Goal: Task Accomplishment & Management: Manage account settings

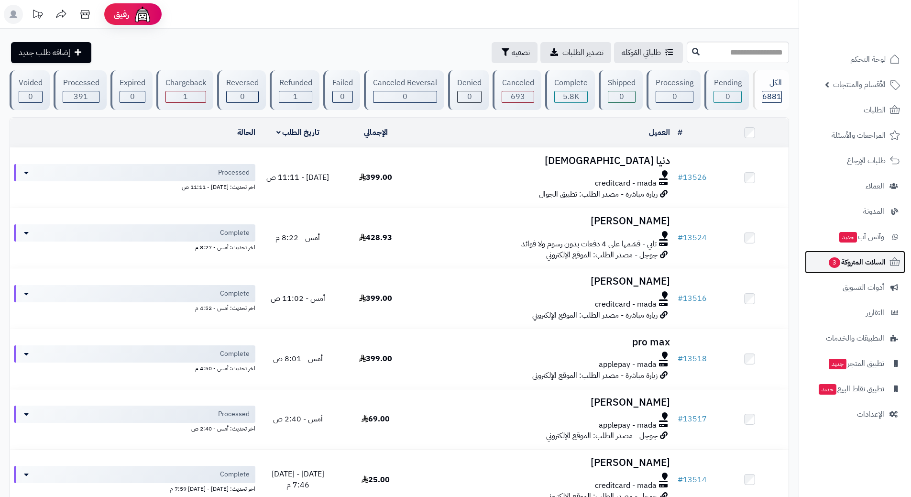
click at [823, 269] on link "السلات المتروكة 3" at bounding box center [855, 262] width 100 height 23
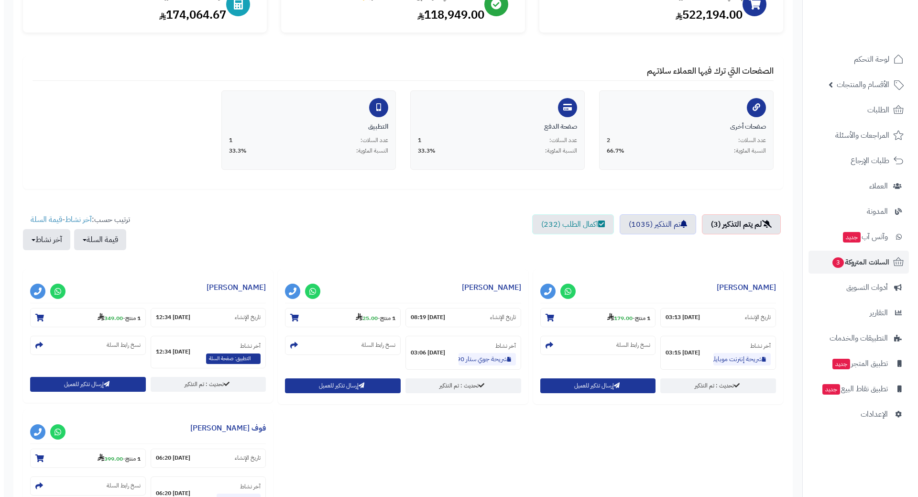
scroll to position [143, 0]
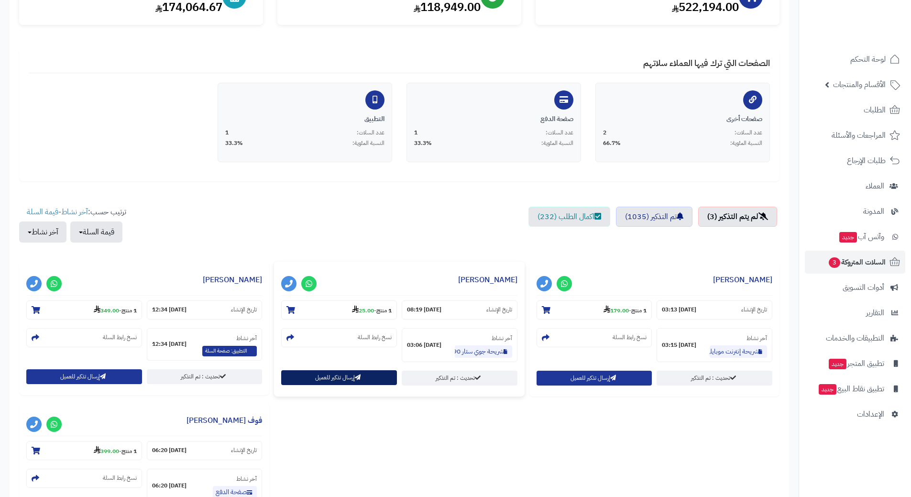
click at [349, 375] on button "إرسال تذكير للعميل" at bounding box center [339, 377] width 116 height 15
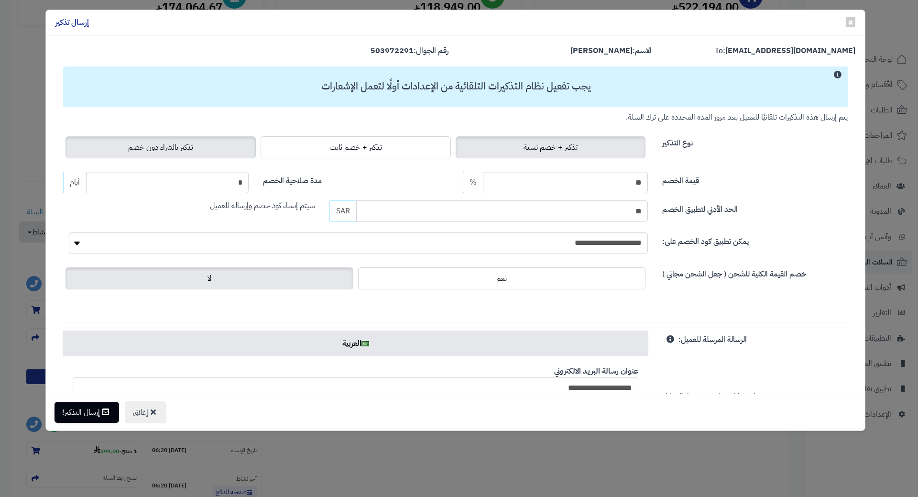
click at [202, 146] on label "تذكير بالشراء دون خصم" at bounding box center [161, 147] width 190 height 22
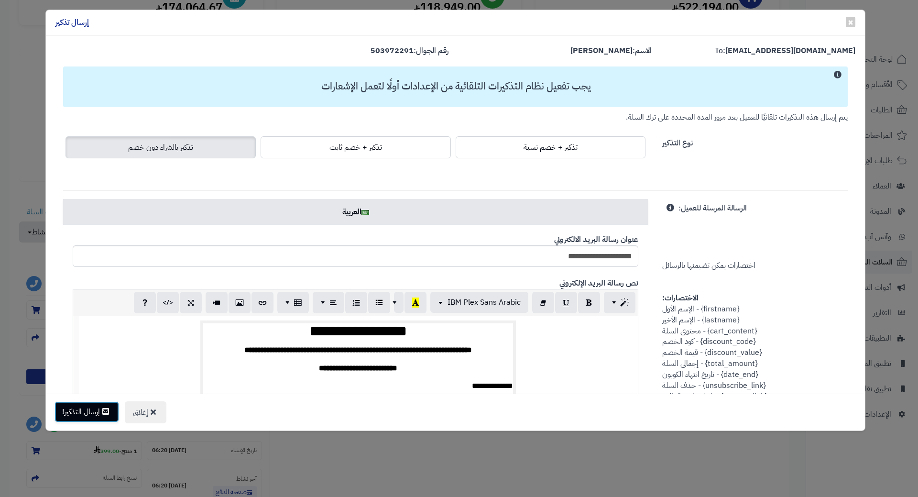
click at [64, 417] on button "إرسال التذكير!" at bounding box center [87, 411] width 65 height 21
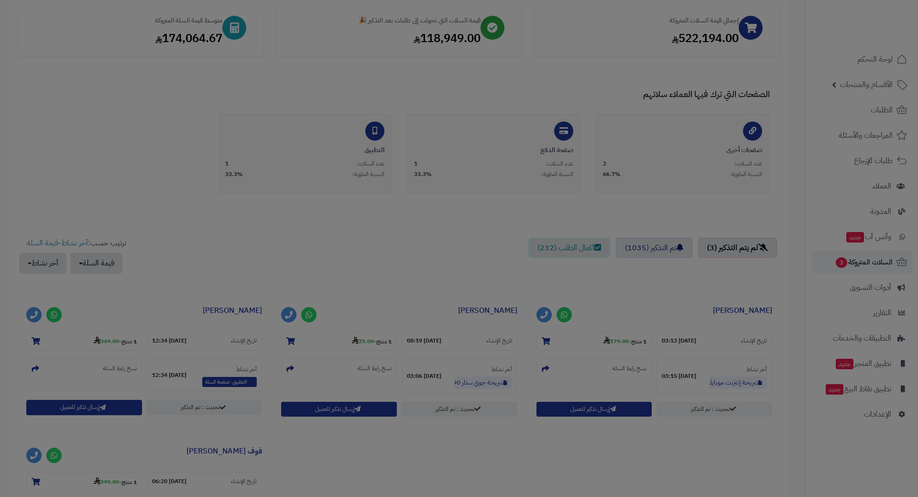
scroll to position [175, 0]
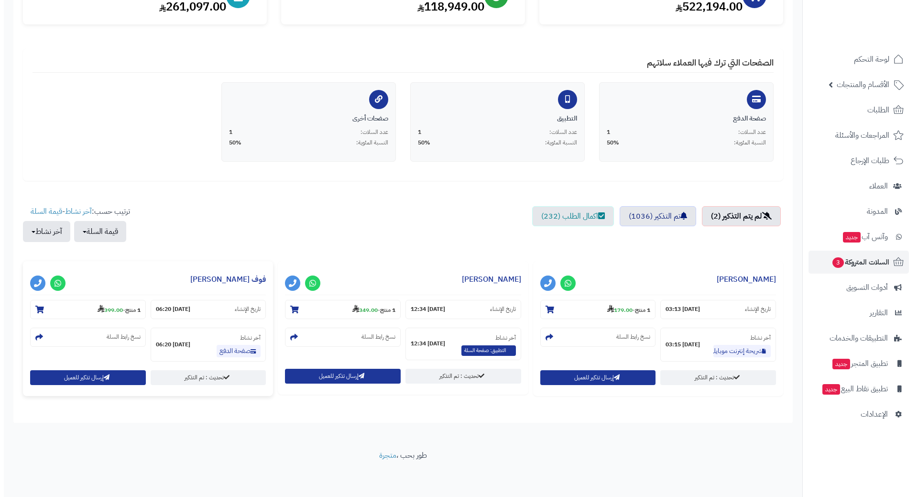
scroll to position [145, 0]
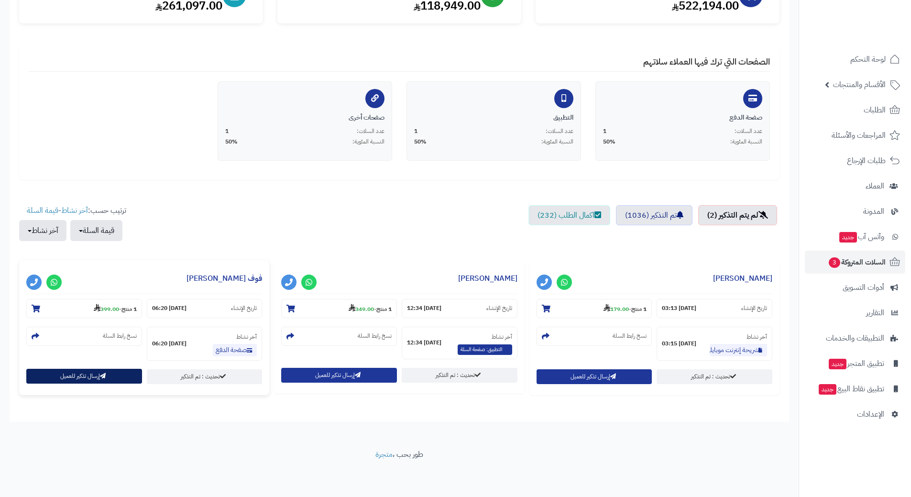
click at [94, 377] on button "إرسال تذكير للعميل" at bounding box center [84, 376] width 116 height 15
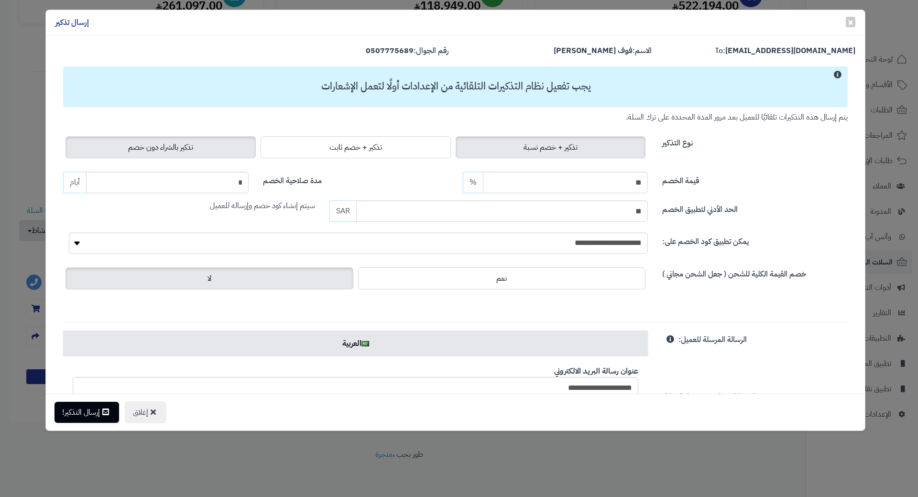
click at [130, 156] on label "تذكير بالشراء دون خصم" at bounding box center [161, 147] width 190 height 22
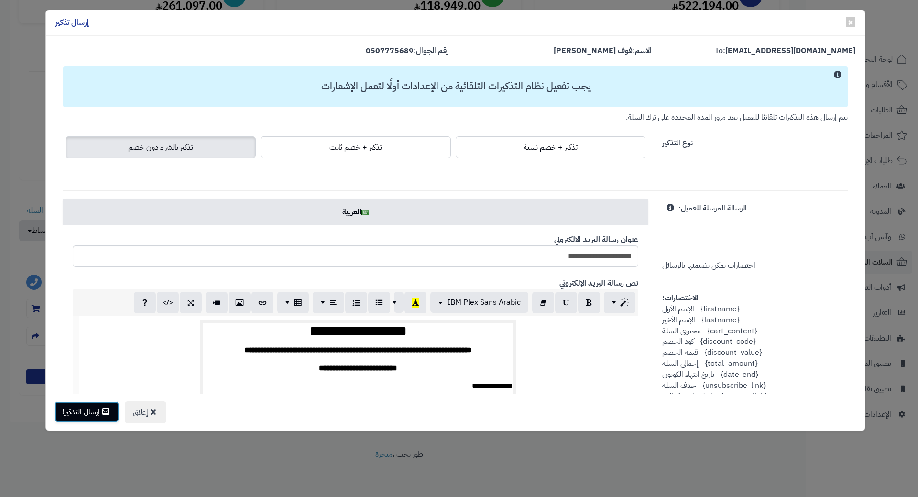
click at [88, 414] on button "إرسال التذكير!" at bounding box center [87, 411] width 65 height 21
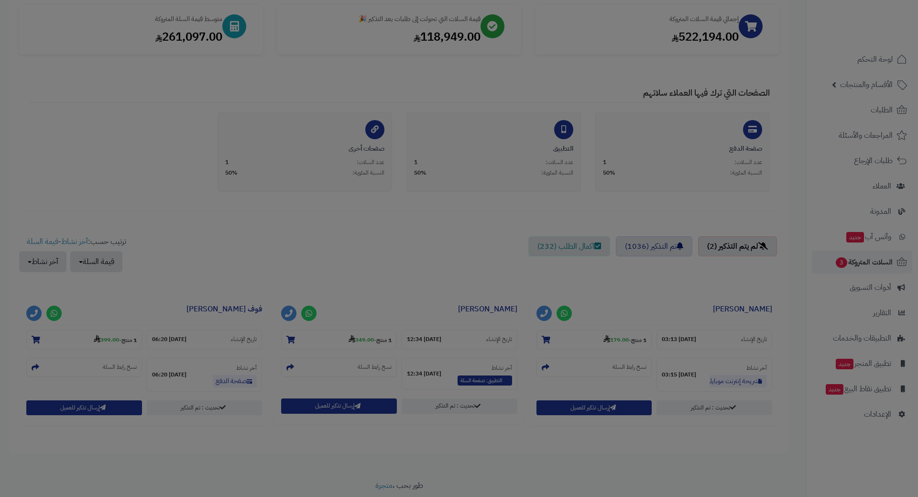
scroll to position [176, 0]
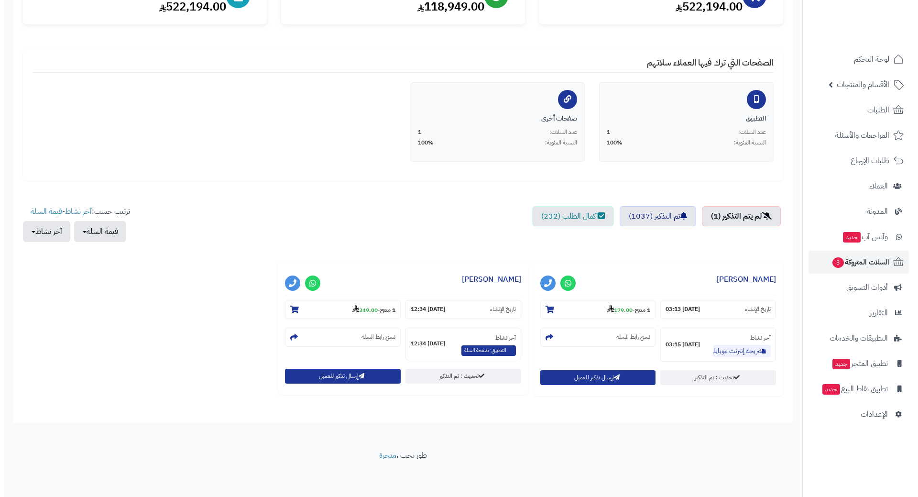
scroll to position [145, 0]
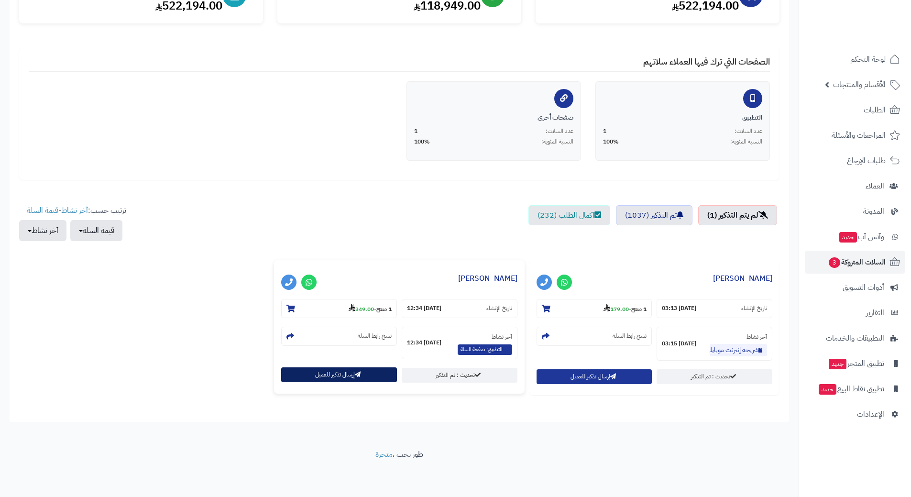
click at [322, 368] on button "إرسال تذكير للعميل" at bounding box center [339, 374] width 116 height 15
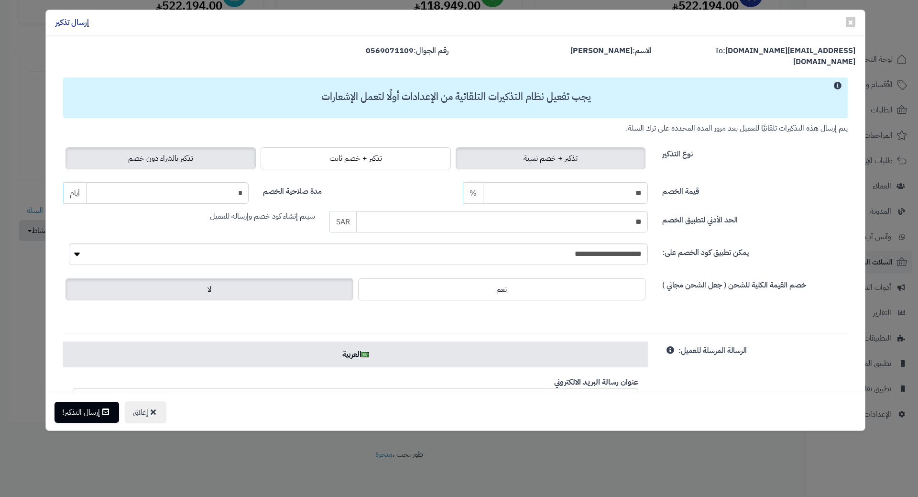
click at [203, 157] on label "تذكير بالشراء دون خصم" at bounding box center [161, 158] width 190 height 22
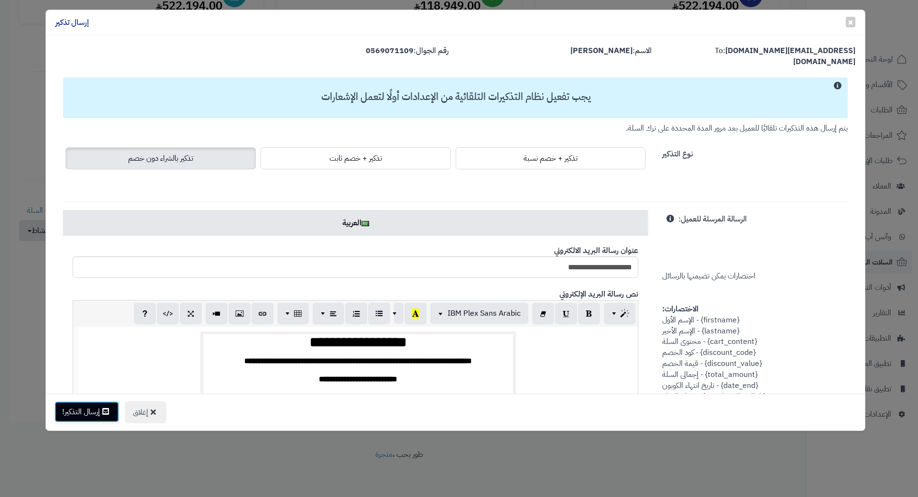
click at [96, 412] on button "إرسال التذكير!" at bounding box center [87, 411] width 65 height 21
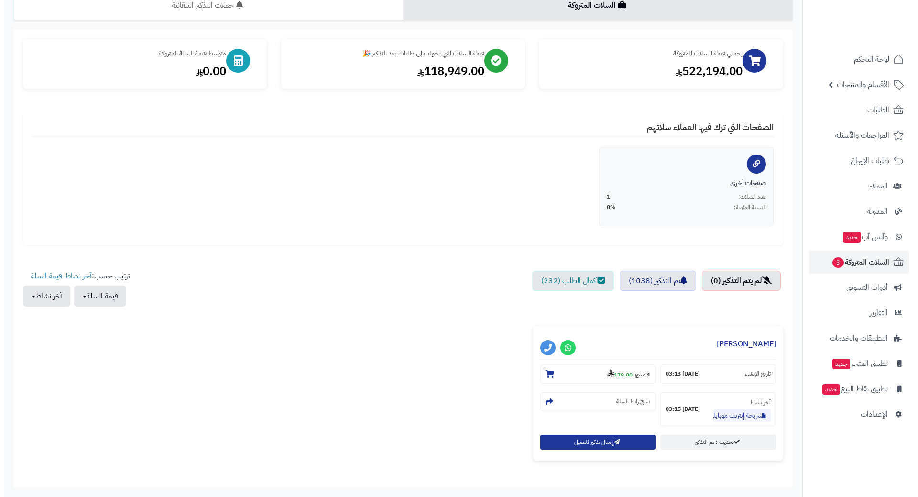
scroll to position [145, 0]
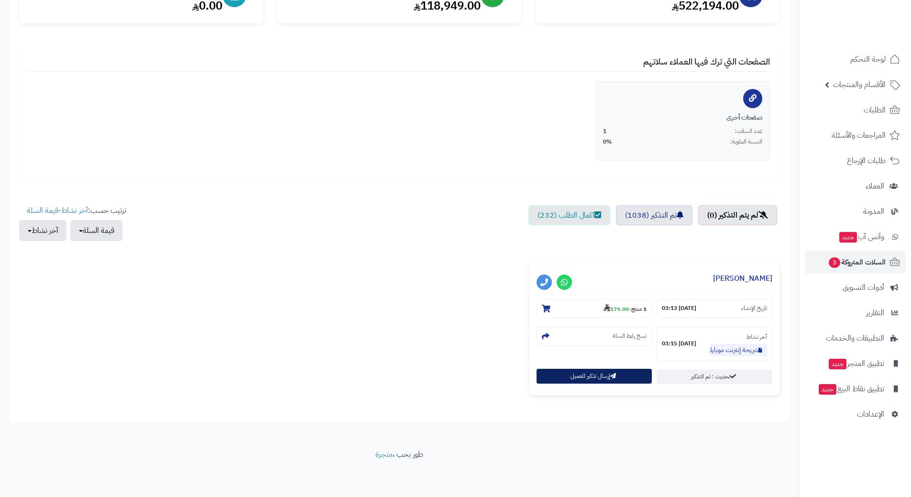
click at [598, 377] on button "إرسال تذكير للعميل" at bounding box center [595, 376] width 116 height 15
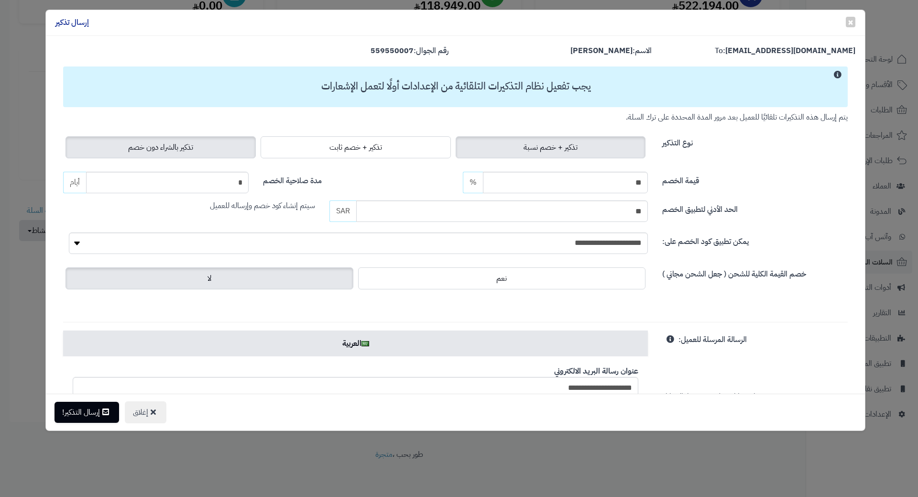
click at [219, 144] on label "تذكير بالشراء دون خصم" at bounding box center [161, 147] width 190 height 22
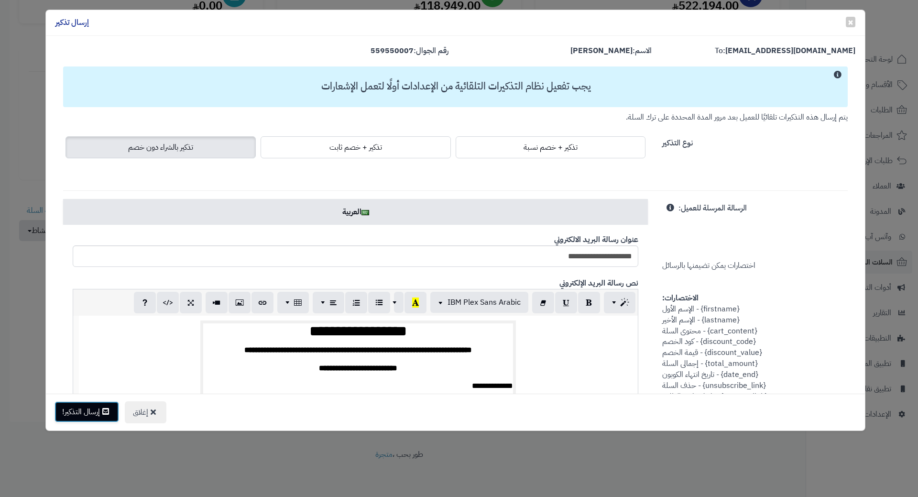
click at [95, 415] on button "إرسال التذكير!" at bounding box center [87, 411] width 65 height 21
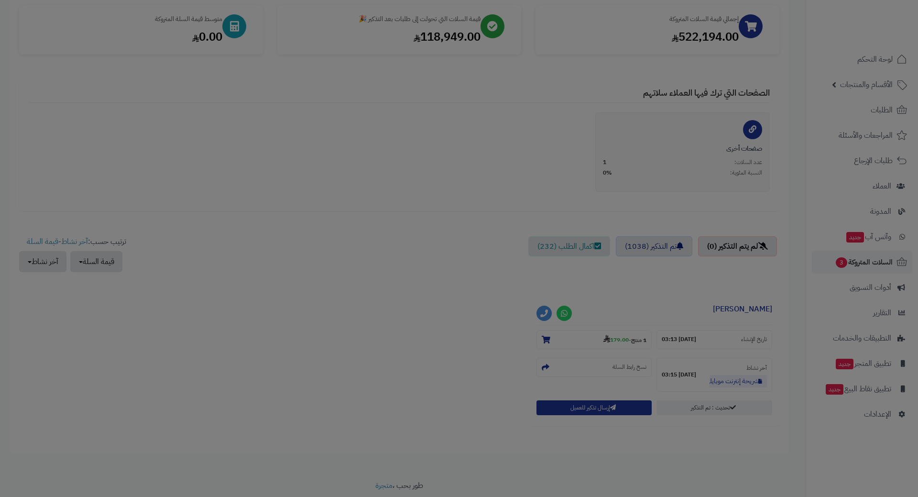
scroll to position [176, 0]
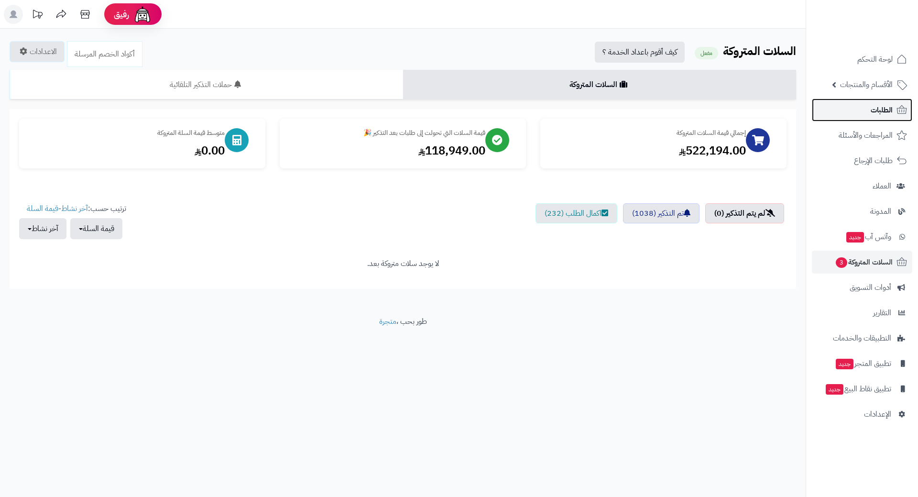
click at [863, 110] on link "الطلبات" at bounding box center [862, 110] width 100 height 23
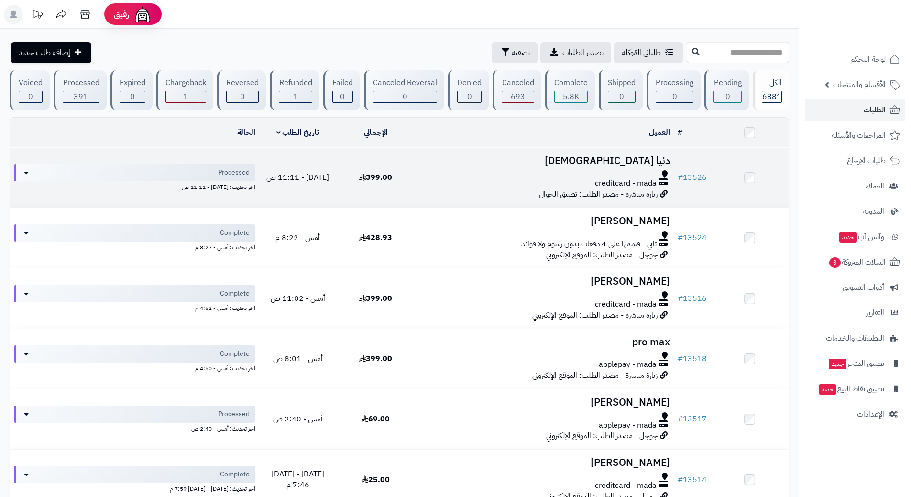
click at [420, 185] on div "creditcard - mada" at bounding box center [544, 183] width 252 height 11
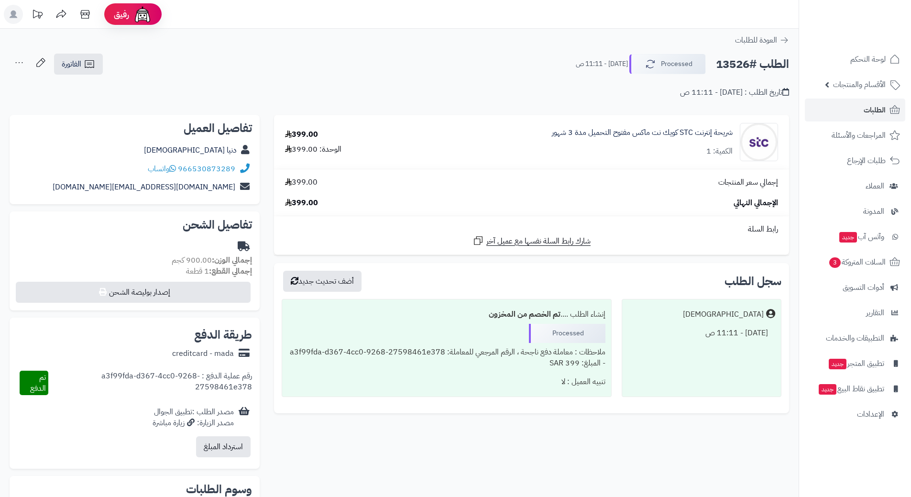
click at [744, 67] on h2 "الطلب #13526" at bounding box center [752, 65] width 73 height 20
click at [745, 68] on h2 "الطلب #13526" at bounding box center [752, 65] width 73 height 20
click at [761, 66] on h2 "الطلب #13526" at bounding box center [752, 65] width 73 height 20
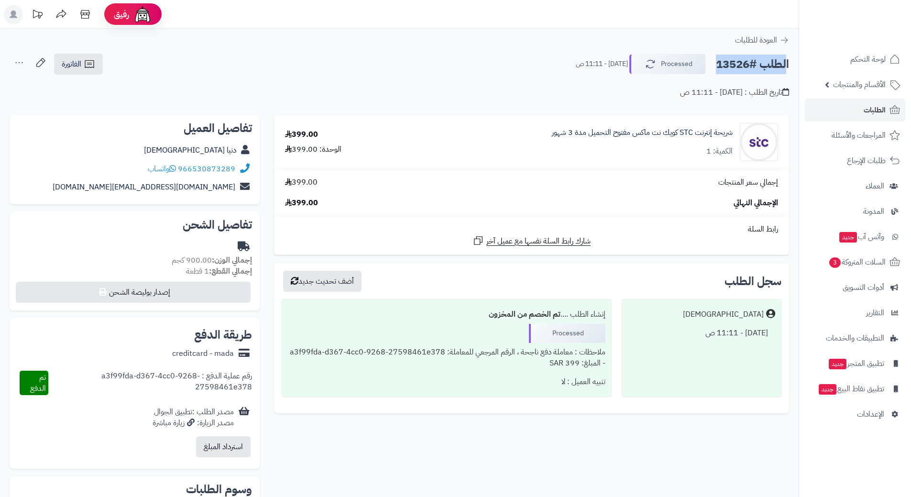
click at [761, 66] on h2 "الطلب #13526" at bounding box center [752, 65] width 73 height 20
copy div "الطلب #13526 Processed"
click at [175, 166] on icon at bounding box center [172, 169] width 7 height 8
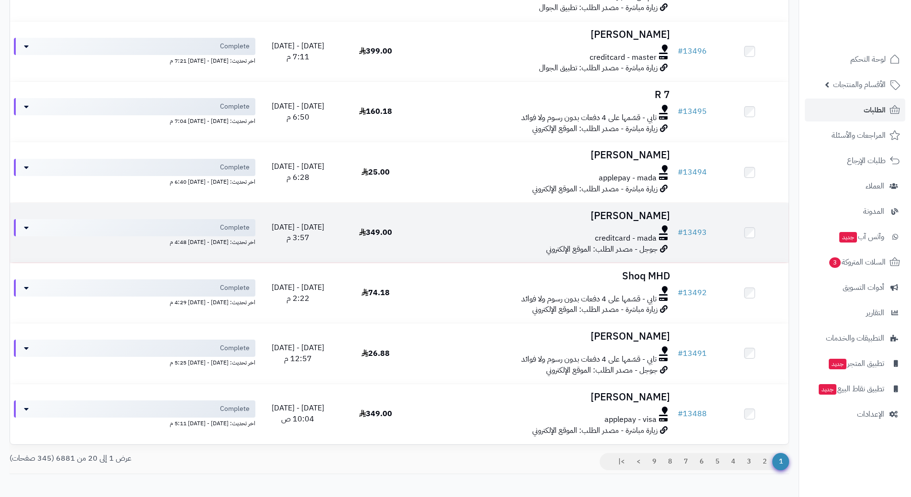
scroll to position [957, 0]
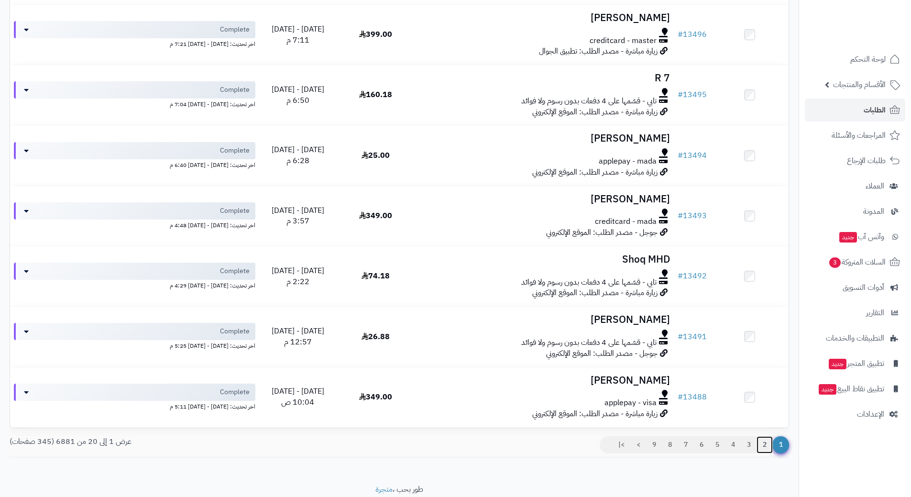
click at [764, 442] on link "2" at bounding box center [765, 444] width 16 height 17
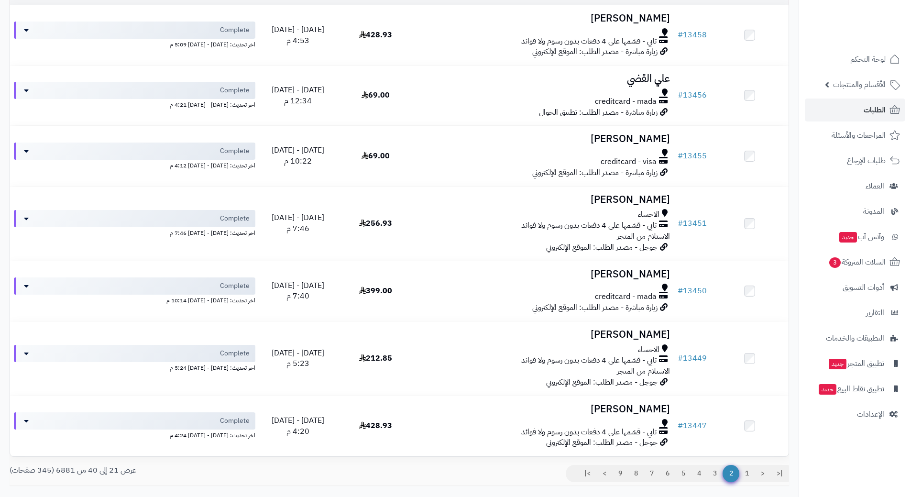
scroll to position [957, 0]
click at [744, 467] on link "1" at bounding box center [747, 472] width 16 height 17
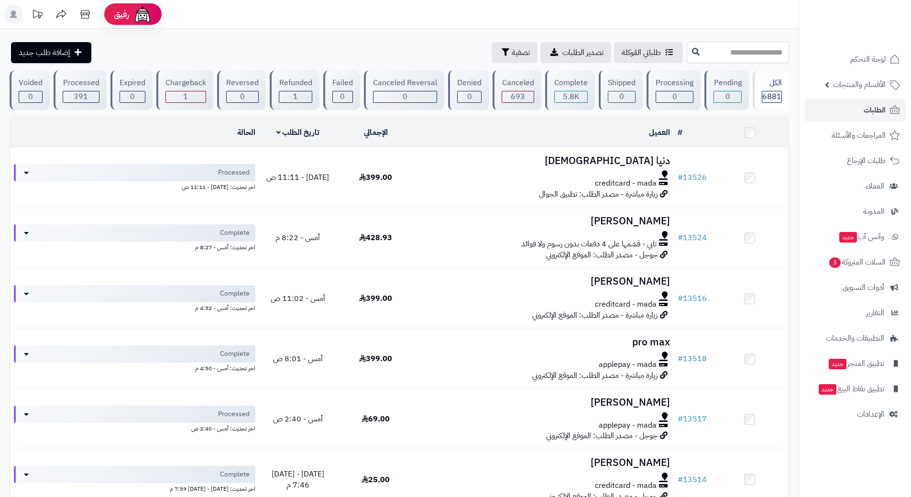
click at [728, 52] on input "text" at bounding box center [738, 53] width 102 height 22
type input "*****"
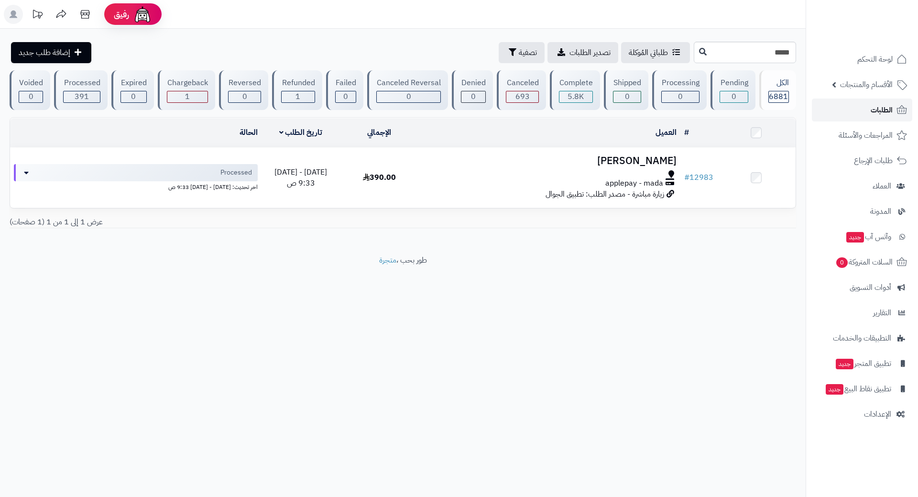
click at [829, 105] on link "الطلبات" at bounding box center [862, 110] width 100 height 23
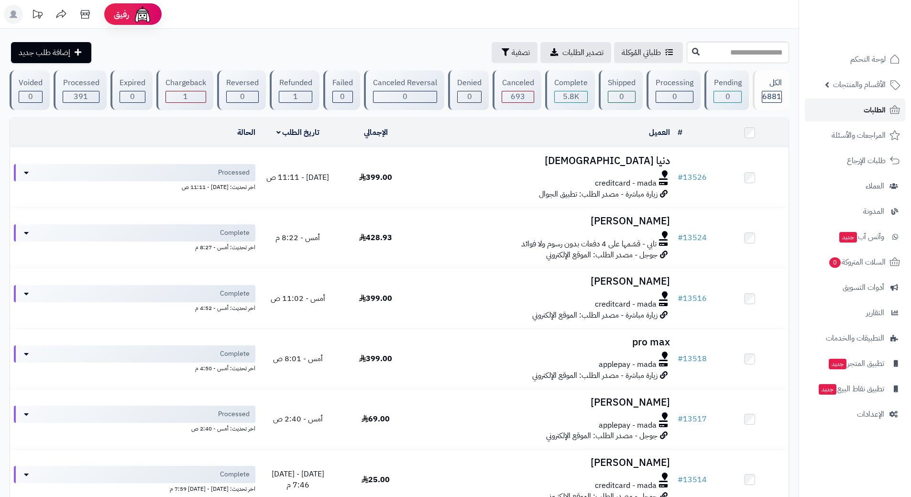
click at [849, 115] on link "الطلبات" at bounding box center [855, 110] width 100 height 23
click at [823, 109] on link "الطلبات" at bounding box center [855, 110] width 100 height 23
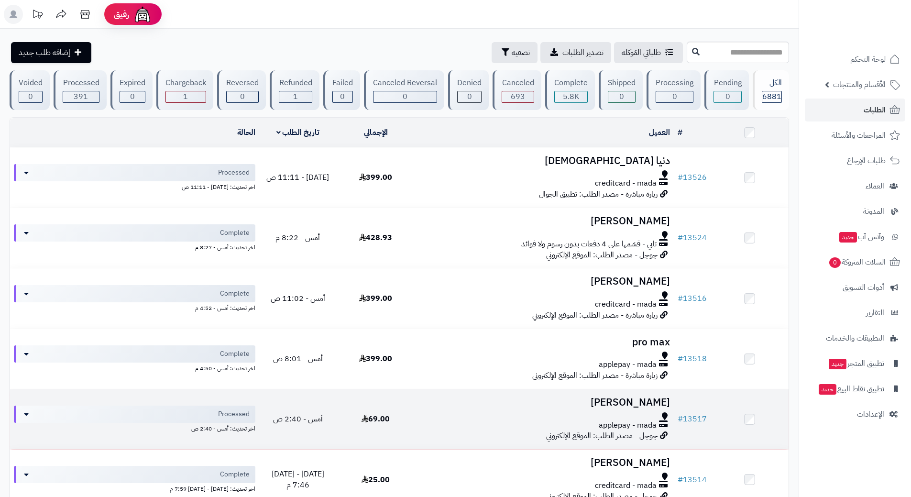
click at [482, 423] on div "applepay - mada" at bounding box center [544, 425] width 252 height 11
click at [468, 422] on div "applepay - mada" at bounding box center [544, 425] width 252 height 11
click at [449, 422] on div "applepay - mada" at bounding box center [544, 425] width 252 height 11
click at [449, 421] on div "applepay - mada" at bounding box center [544, 425] width 252 height 11
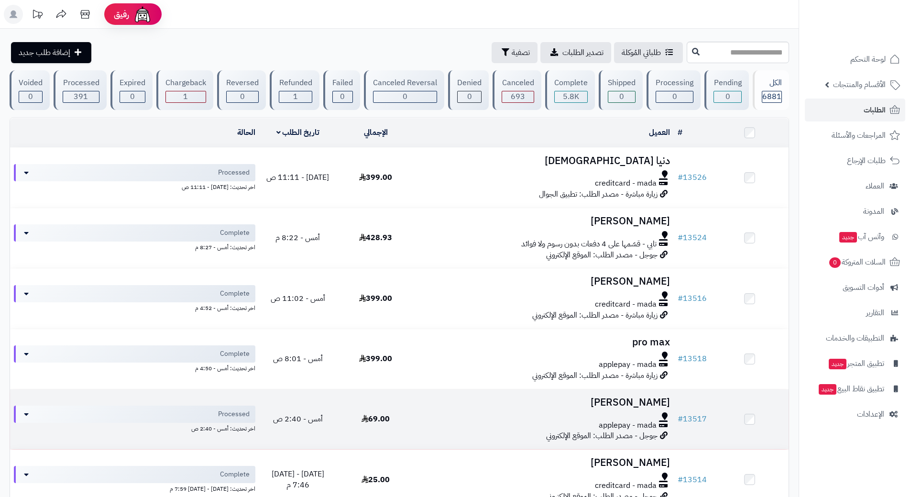
click at [449, 420] on div "applepay - mada" at bounding box center [544, 425] width 252 height 11
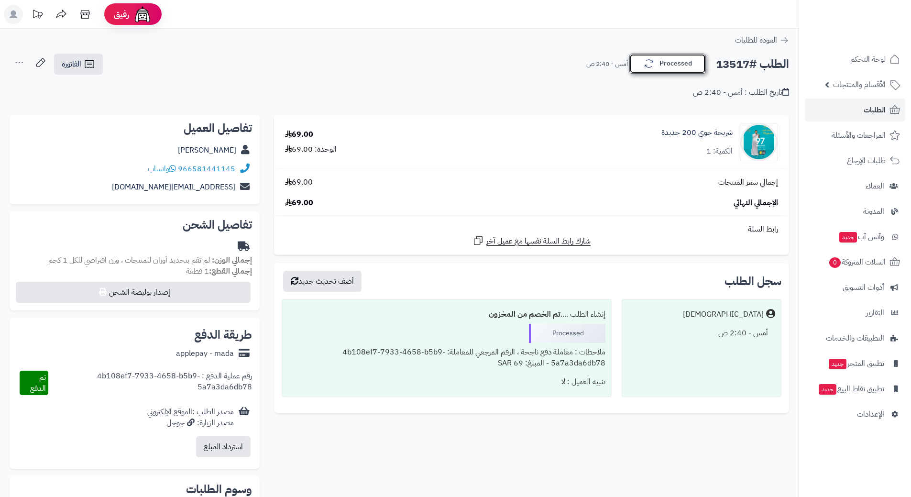
click at [667, 66] on button "Processed" at bounding box center [667, 64] width 77 height 20
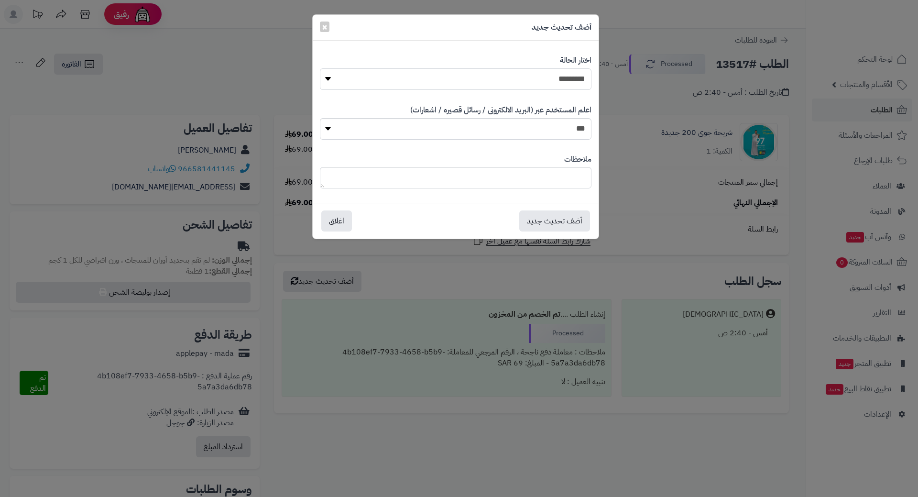
drag, startPoint x: 528, startPoint y: 83, endPoint x: 532, endPoint y: 89, distance: 8.0
click at [528, 83] on select "**********" at bounding box center [456, 79] width 272 height 22
select select "*"
click at [320, 68] on select "**********" at bounding box center [456, 79] width 272 height 22
click at [556, 221] on button "أضف تحديث جديد" at bounding box center [554, 220] width 71 height 21
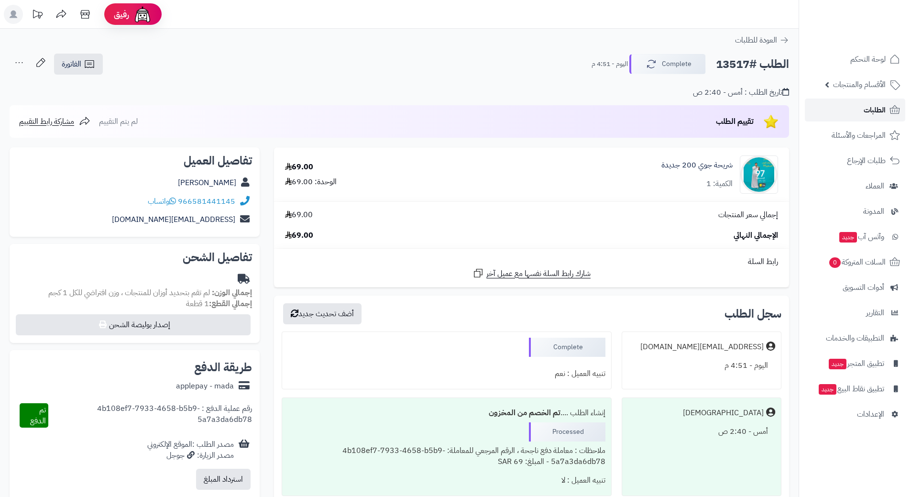
click at [842, 105] on link "الطلبات" at bounding box center [855, 110] width 100 height 23
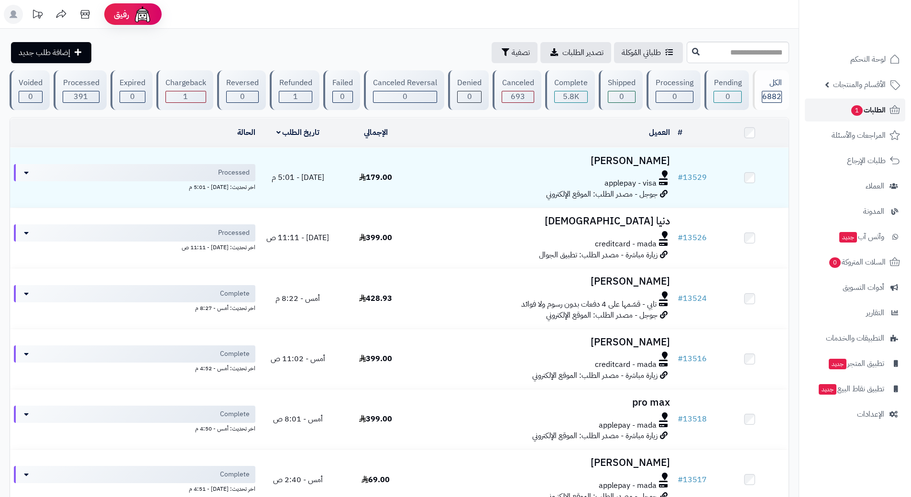
click at [827, 107] on link "الطلبات 1" at bounding box center [855, 110] width 100 height 23
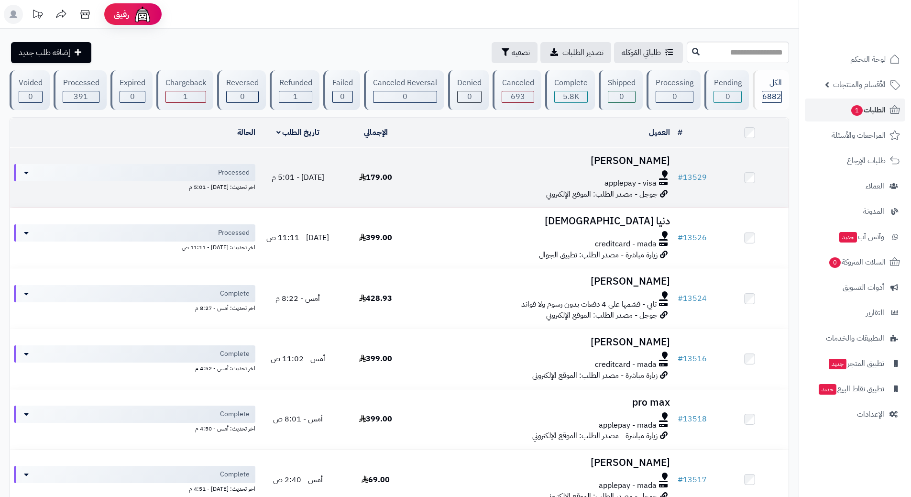
click at [483, 172] on div at bounding box center [544, 174] width 252 height 8
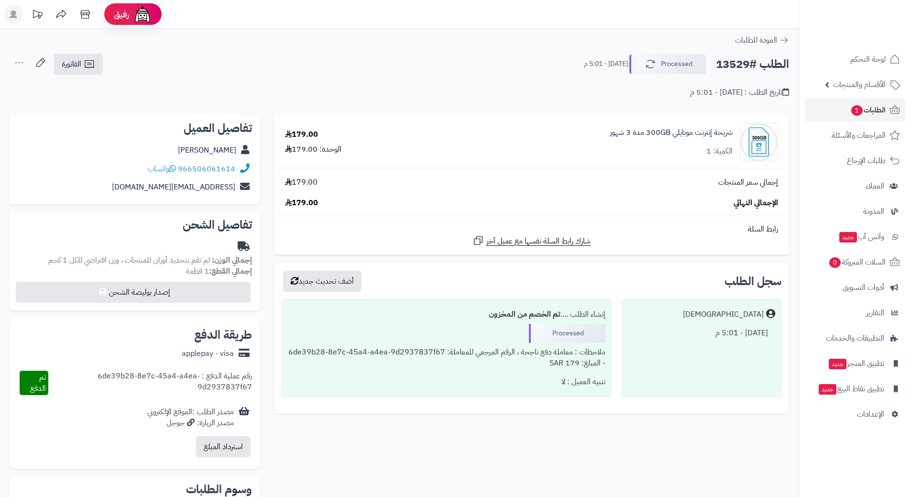
click at [743, 65] on h2 "الطلب #13529" at bounding box center [752, 65] width 73 height 20
copy div "الطلب #13529 Processed"
click at [171, 169] on span "واتساب" at bounding box center [162, 168] width 28 height 11
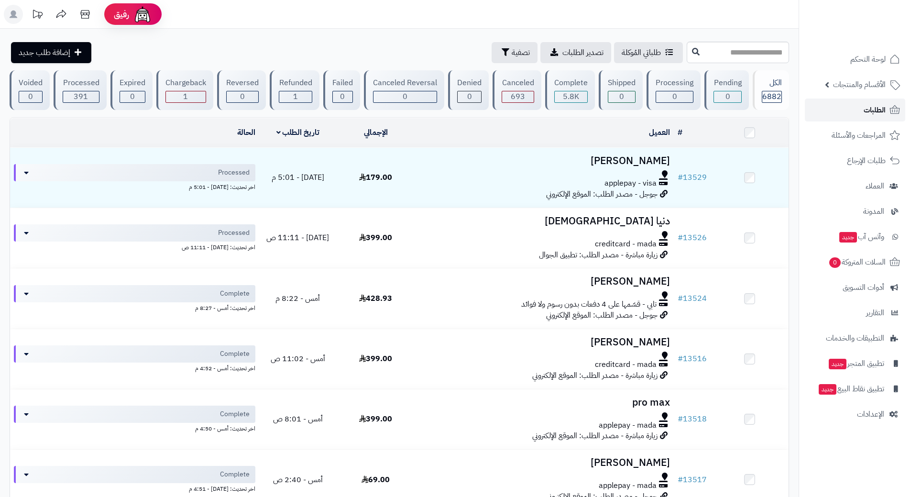
click at [821, 105] on link "الطلبات" at bounding box center [855, 110] width 100 height 23
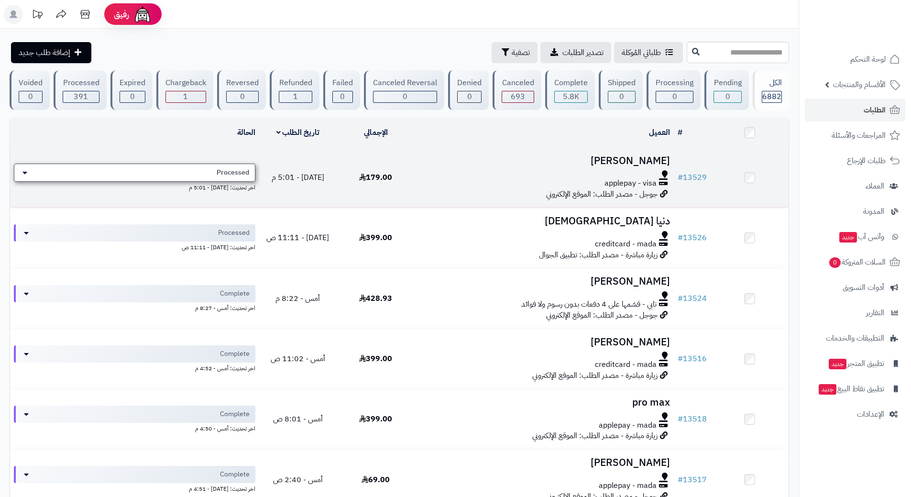
click at [229, 168] on span "Processed" at bounding box center [233, 173] width 33 height 10
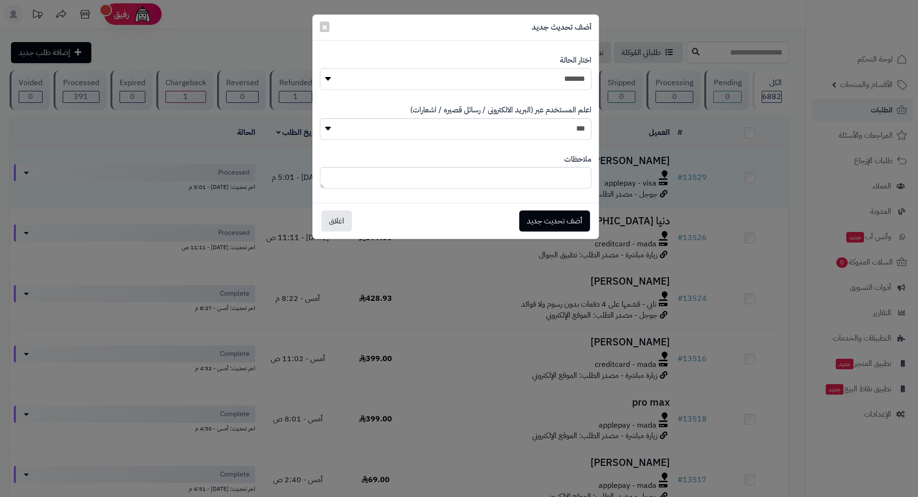
click at [517, 83] on select "**********" at bounding box center [456, 79] width 272 height 22
select select "*"
click at [320, 68] on select "**********" at bounding box center [456, 79] width 272 height 22
click at [549, 220] on button "أضف تحديث جديد" at bounding box center [554, 220] width 71 height 21
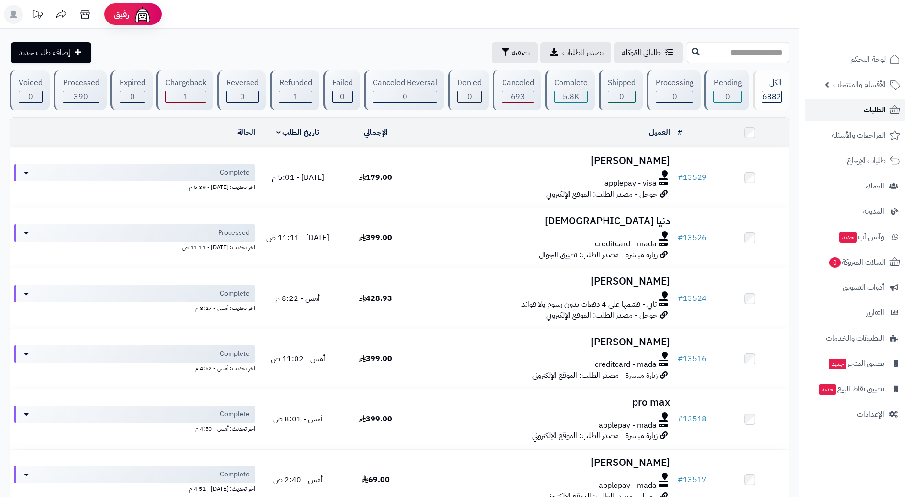
click at [843, 111] on link "الطلبات" at bounding box center [855, 110] width 100 height 23
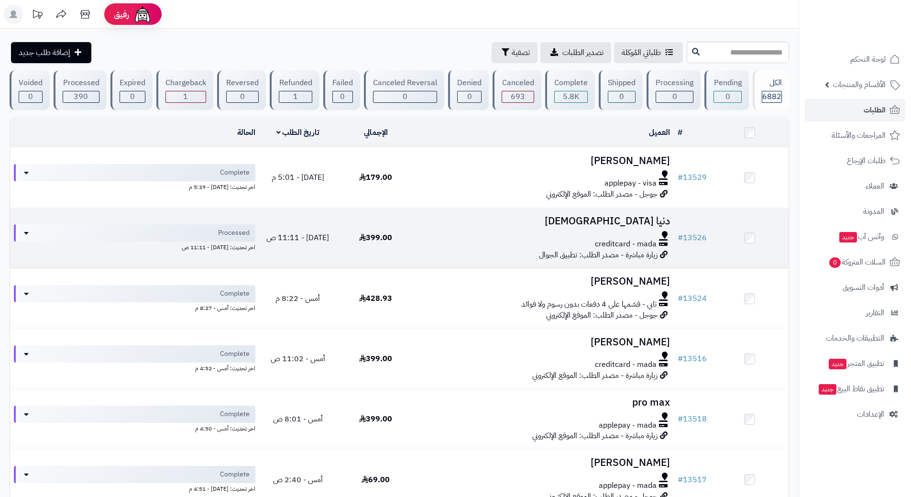
click at [438, 239] on div "creditcard - mada" at bounding box center [544, 244] width 252 height 11
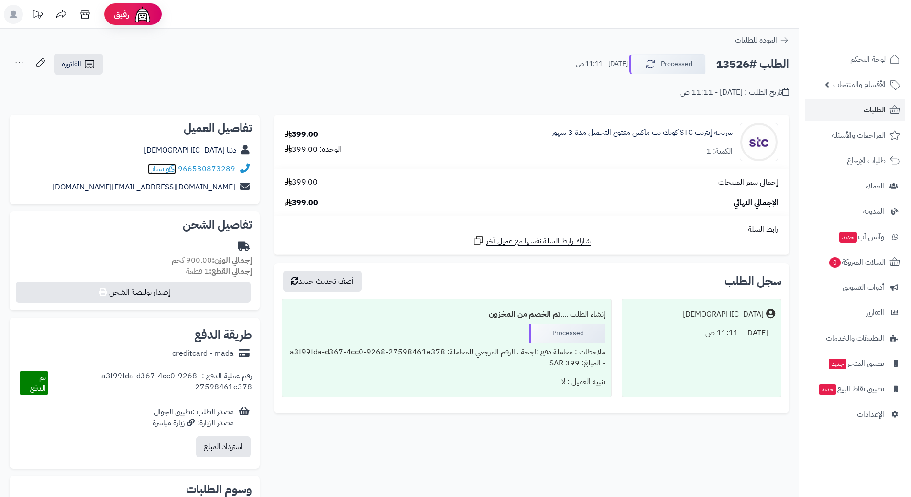
click at [176, 166] on icon at bounding box center [172, 169] width 7 height 8
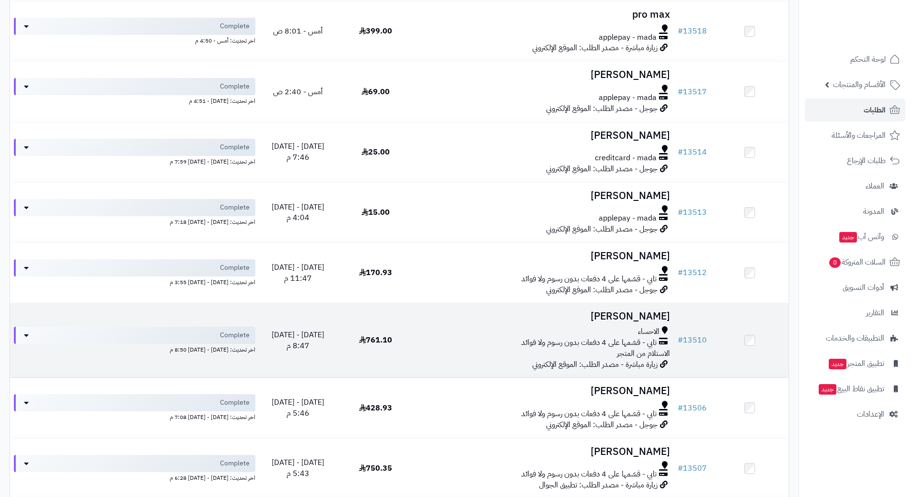
scroll to position [383, 0]
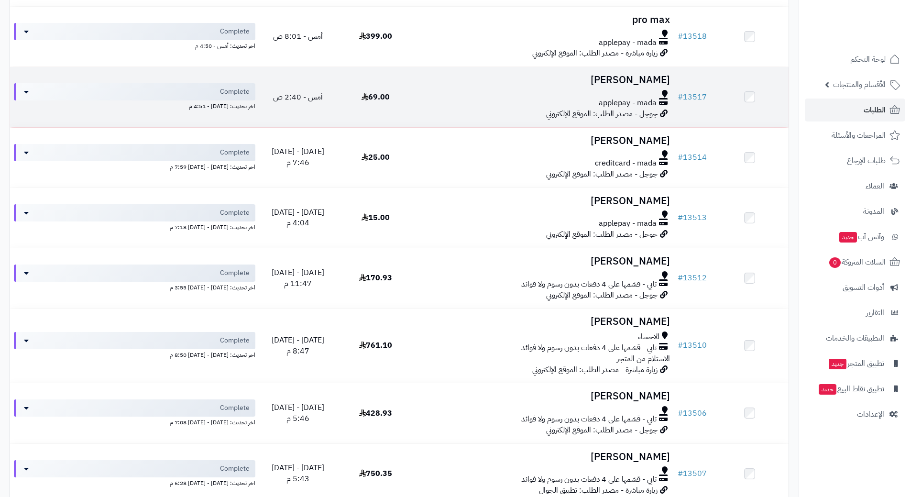
click at [442, 100] on div "applepay - mada" at bounding box center [544, 103] width 252 height 11
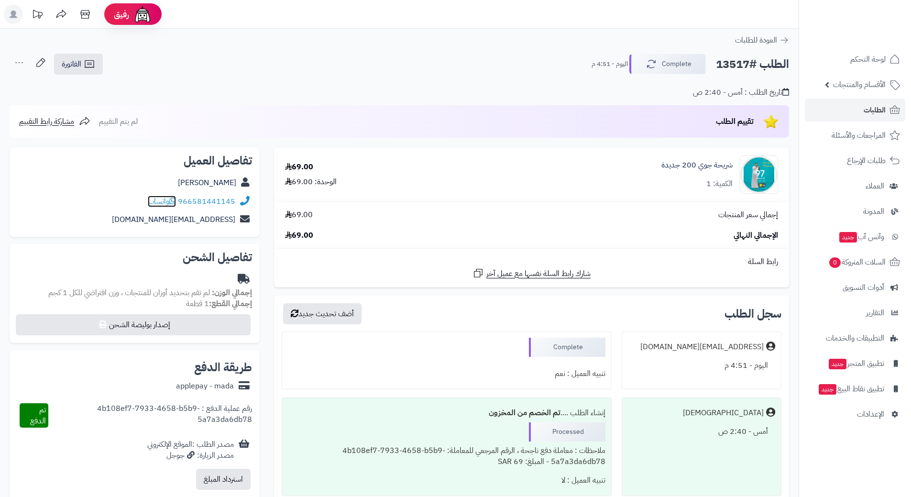
click at [173, 200] on icon at bounding box center [172, 201] width 7 height 8
